Goal: Find specific page/section

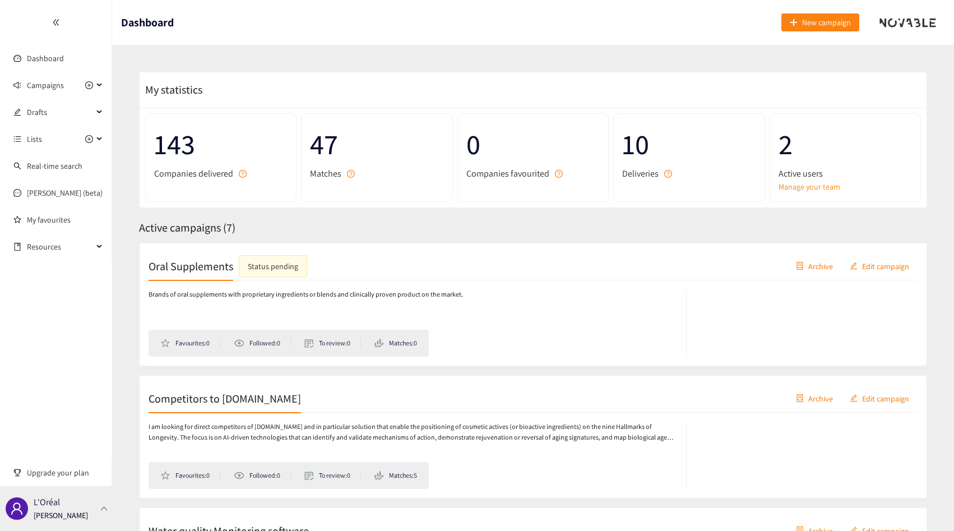
click at [56, 506] on p "L'Oréal" at bounding box center [47, 502] width 26 height 14
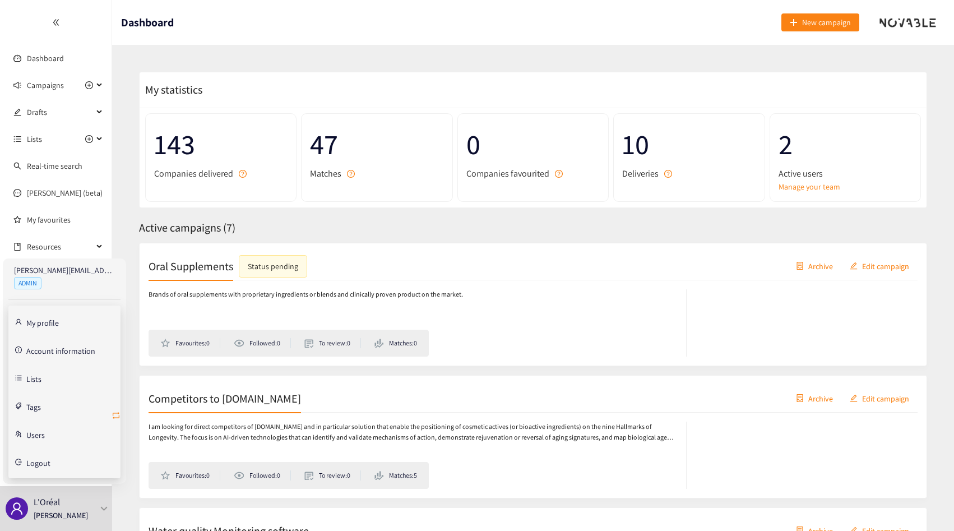
click at [113, 416] on icon "retweet" at bounding box center [116, 415] width 7 height 7
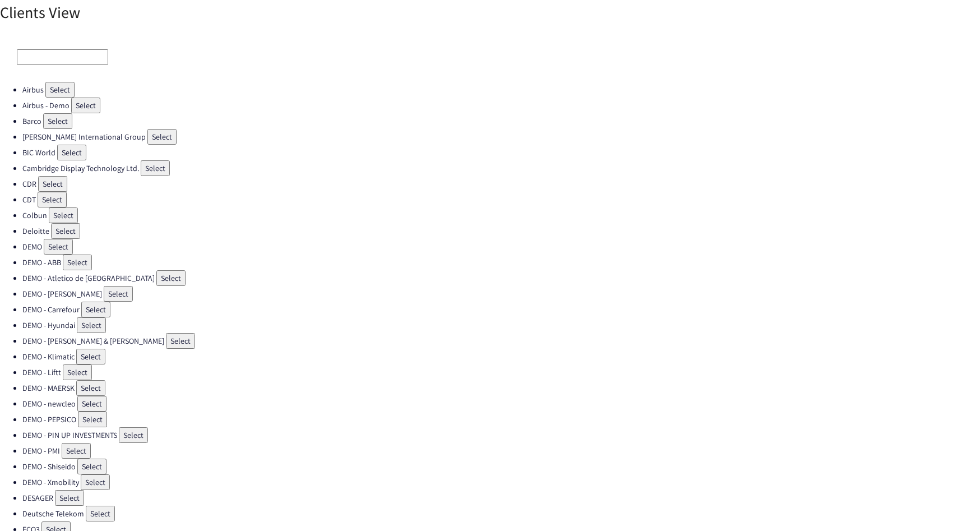
click at [60, 64] on input at bounding box center [62, 57] width 91 height 16
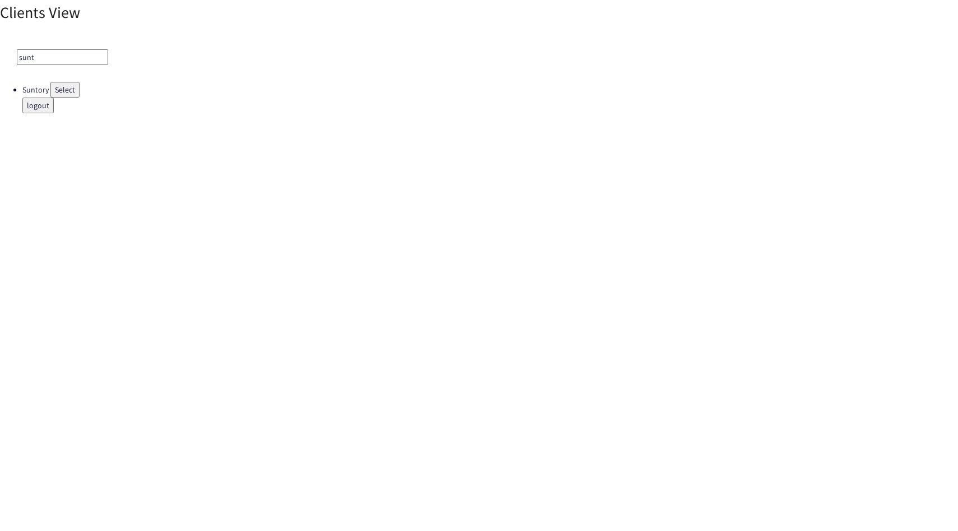
type input "sunt"
click at [66, 84] on button "Select" at bounding box center [64, 90] width 29 height 16
